Goal: Task Accomplishment & Management: Manage account settings

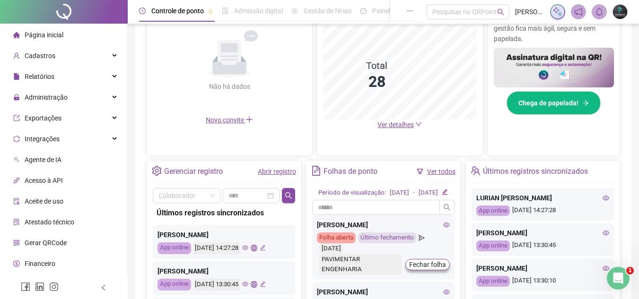
scroll to position [236, 0]
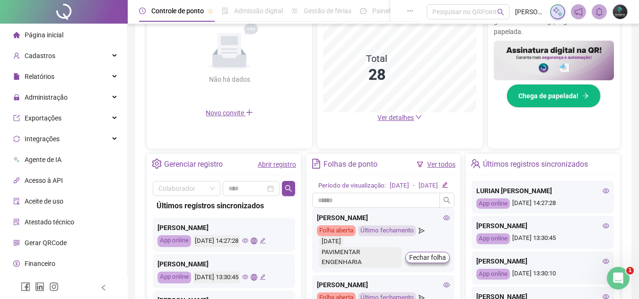
click at [289, 167] on link "Abrir registro" at bounding box center [277, 165] width 38 height 8
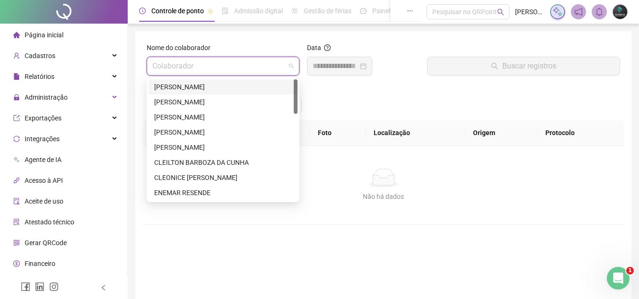
click at [237, 70] on input "search" at bounding box center [218, 66] width 133 height 18
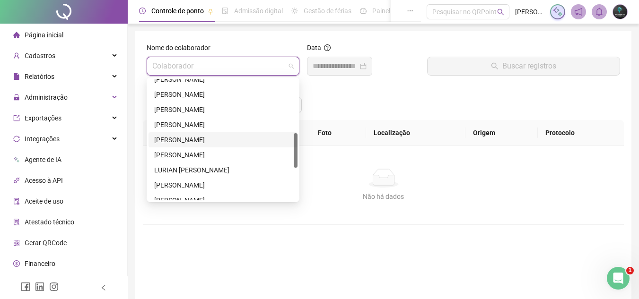
click at [245, 141] on div "[PERSON_NAME]" at bounding box center [223, 140] width 138 height 10
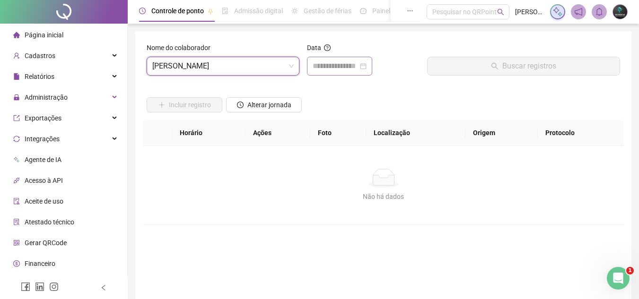
drag, startPoint x: 383, startPoint y: 63, endPoint x: 352, endPoint y: 70, distance: 31.5
click at [372, 63] on div at bounding box center [339, 66] width 65 height 19
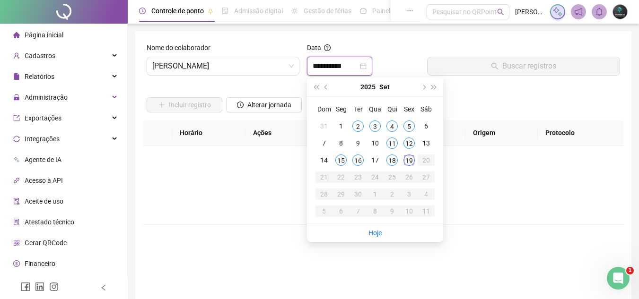
type input "**********"
click at [408, 164] on div "19" at bounding box center [408, 160] width 11 height 11
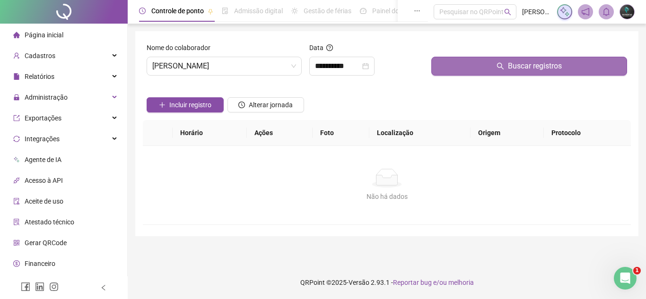
click at [460, 70] on button "Buscar registros" at bounding box center [529, 66] width 196 height 19
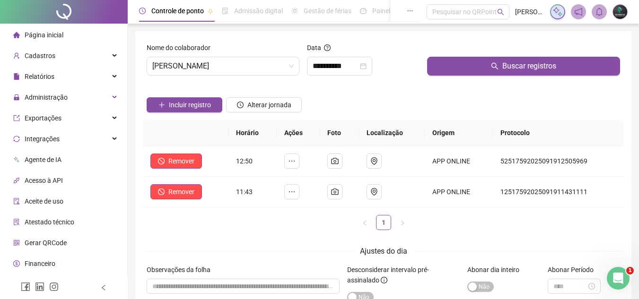
click at [83, 36] on li "Página inicial" at bounding box center [63, 35] width 123 height 19
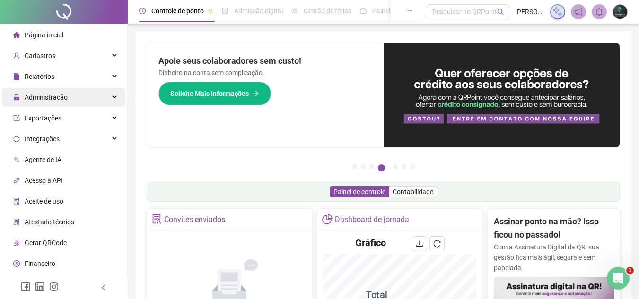
click at [60, 94] on span "Administração" at bounding box center [46, 98] width 43 height 8
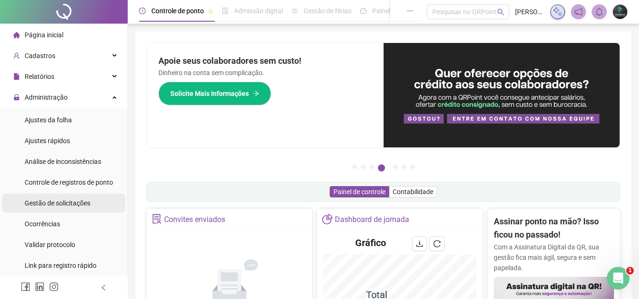
click at [60, 198] on div "Gestão de solicitações" at bounding box center [58, 203] width 66 height 19
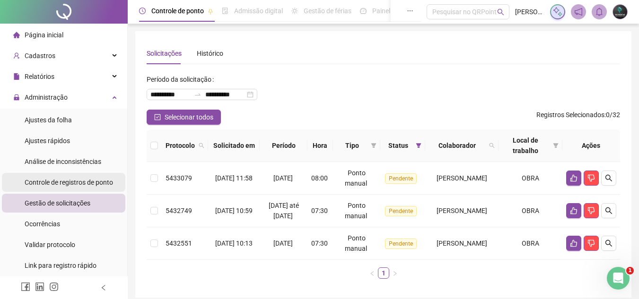
click at [91, 186] on span "Controle de registros de ponto" at bounding box center [69, 183] width 88 height 8
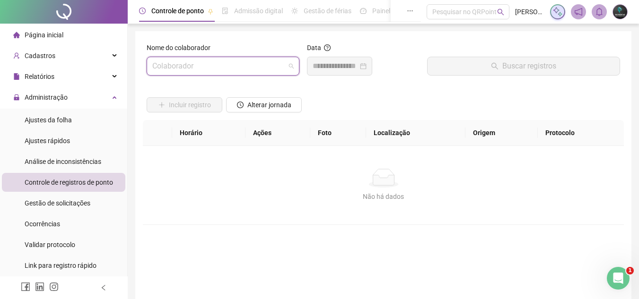
click at [229, 69] on input "search" at bounding box center [218, 66] width 133 height 18
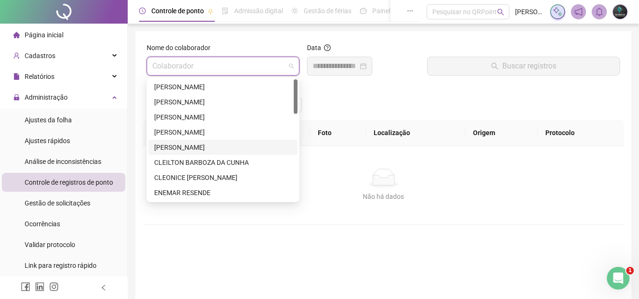
scroll to position [47, 0]
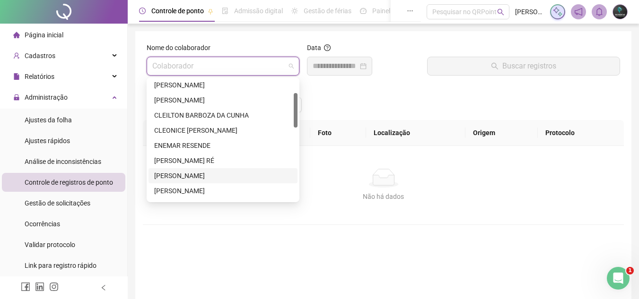
click at [211, 177] on div "[PERSON_NAME]" at bounding box center [223, 176] width 138 height 10
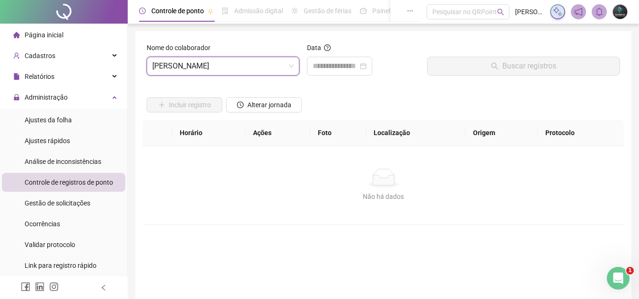
click at [354, 48] on div "Data" at bounding box center [363, 50] width 113 height 14
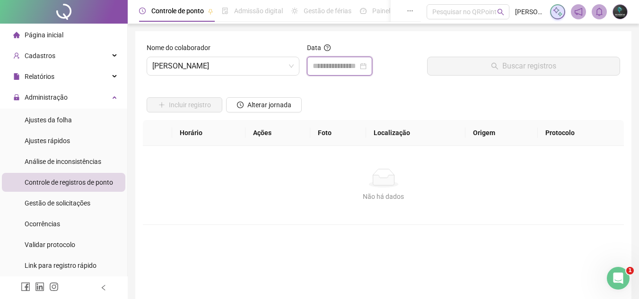
click at [348, 61] on input at bounding box center [335, 66] width 45 height 11
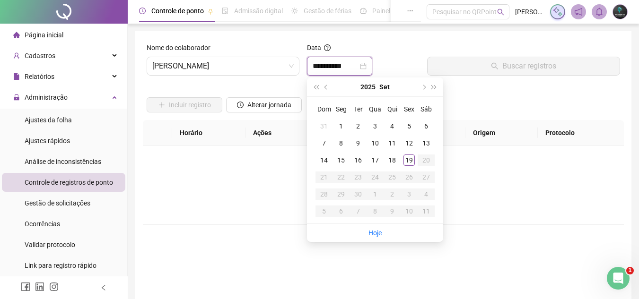
type input "**********"
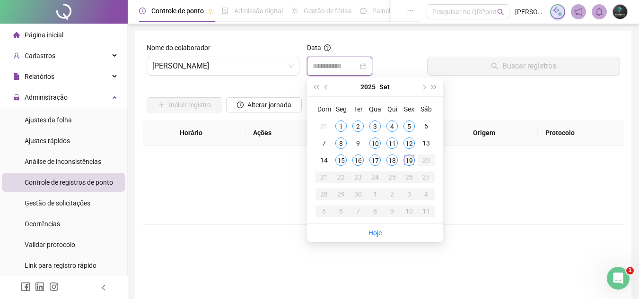
type input "**********"
click at [409, 162] on div "19" at bounding box center [408, 160] width 11 height 11
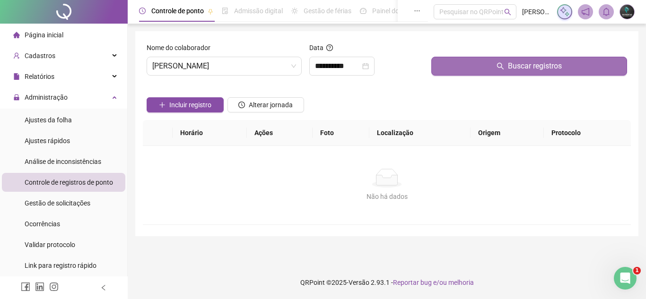
click at [474, 66] on button "Buscar registros" at bounding box center [529, 66] width 196 height 19
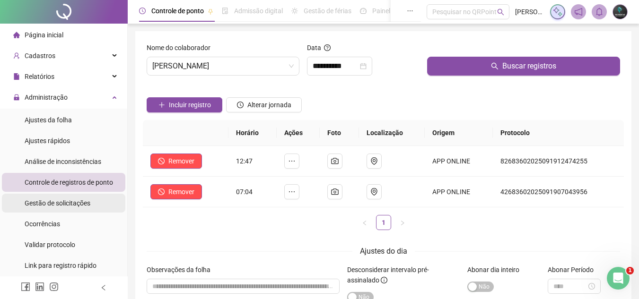
click at [69, 204] on span "Gestão de solicitações" at bounding box center [58, 204] width 66 height 8
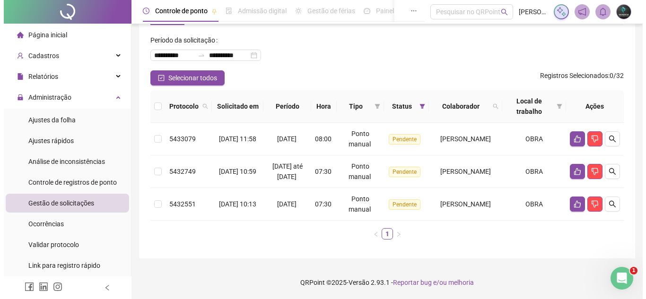
scroll to position [47, 0]
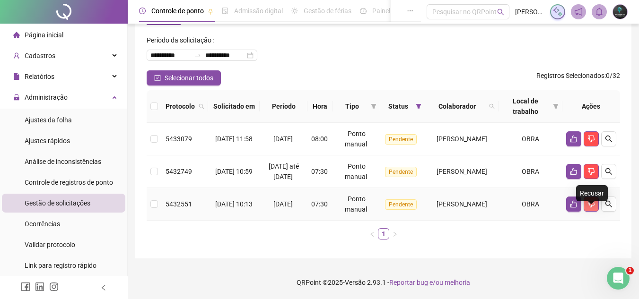
click at [592, 205] on icon "dislike" at bounding box center [591, 205] width 8 height 8
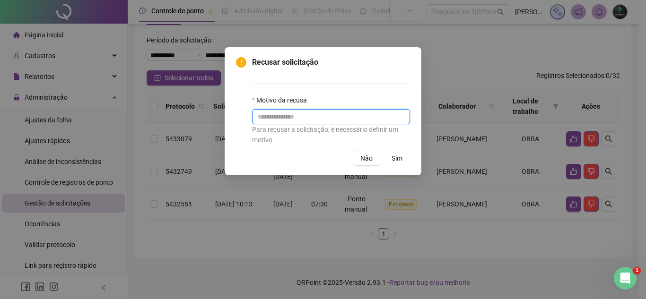
click at [376, 121] on input "text" at bounding box center [331, 116] width 158 height 15
click at [400, 156] on span "Sim" at bounding box center [397, 158] width 11 height 10
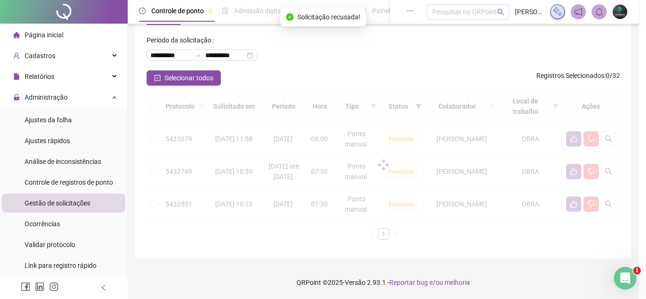
scroll to position [17, 0]
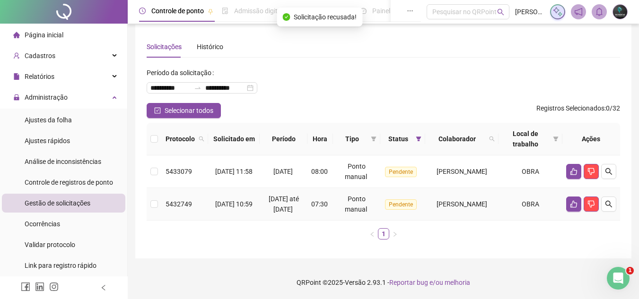
click at [458, 201] on span "[PERSON_NAME]" at bounding box center [461, 205] width 51 height 8
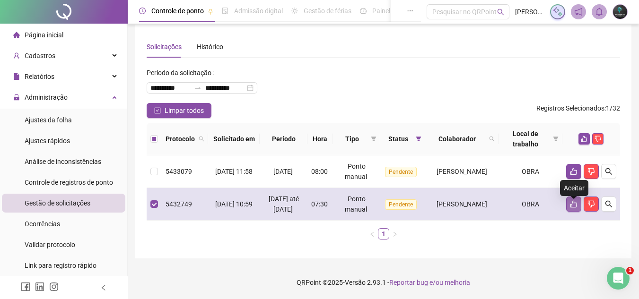
click at [570, 201] on icon "like" at bounding box center [574, 205] width 8 height 8
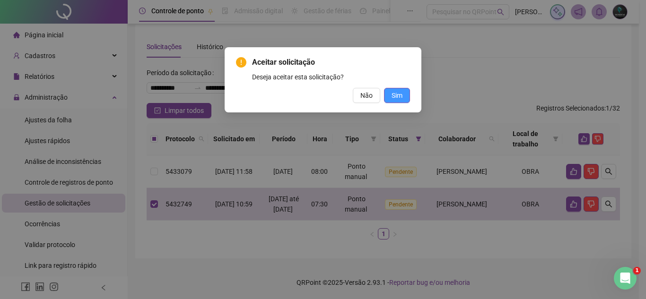
click at [409, 99] on button "Sim" at bounding box center [397, 95] width 26 height 15
click at [396, 95] on span "Sim" at bounding box center [397, 95] width 11 height 10
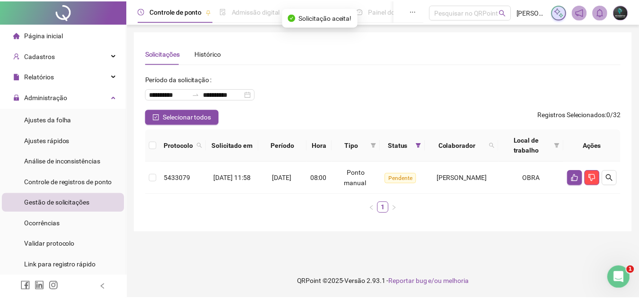
scroll to position [0, 0]
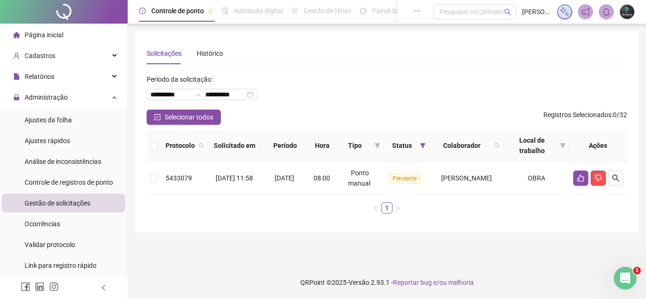
click at [40, 92] on span "Administração" at bounding box center [40, 97] width 54 height 19
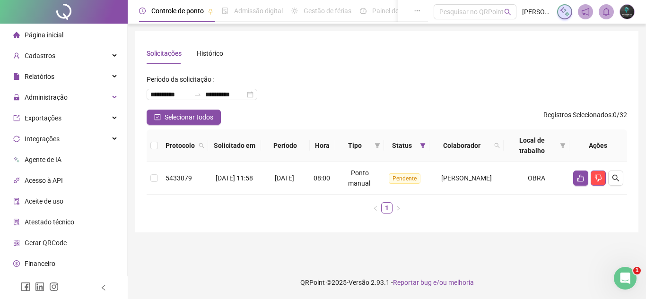
click at [50, 37] on span "Página inicial" at bounding box center [44, 35] width 39 height 8
